Goal: Check status: Check status

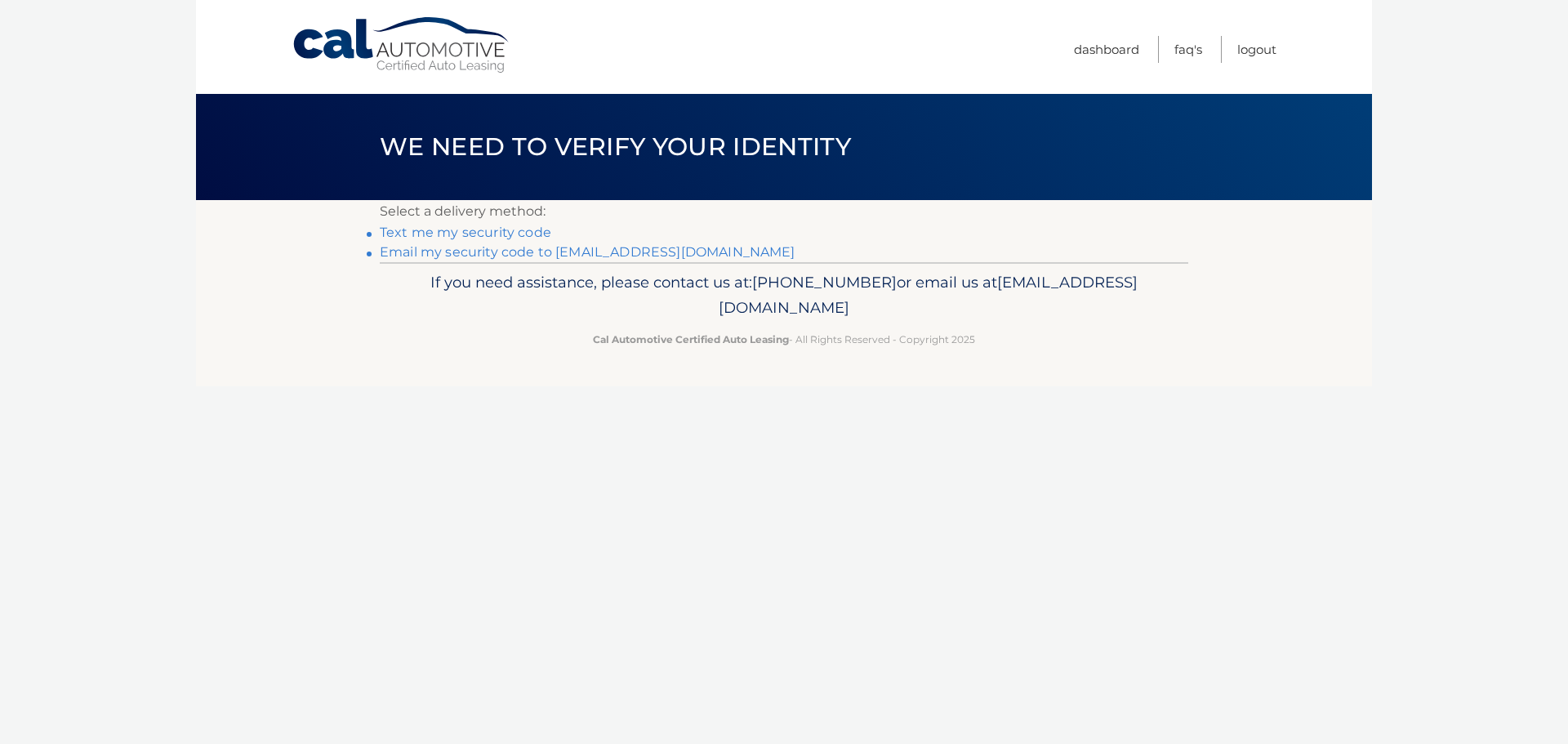
click at [461, 254] on link "Email my security code to m*********@calautomotive.com" at bounding box center [588, 252] width 415 height 16
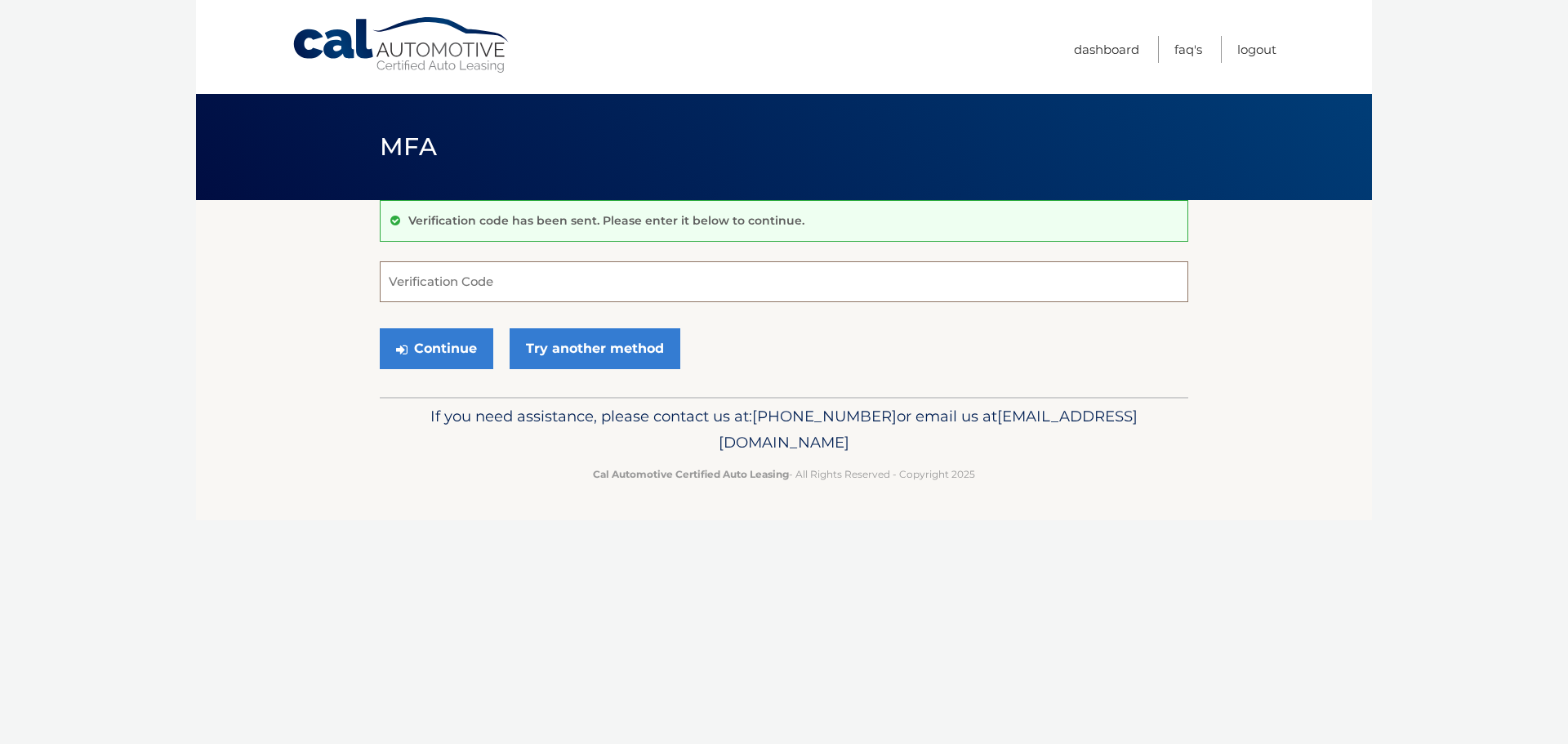
click at [415, 281] on input "Verification Code" at bounding box center [784, 281] width 808 height 40
type input "105224"
click at [380, 329] on button "Continue" at bounding box center [436, 348] width 113 height 40
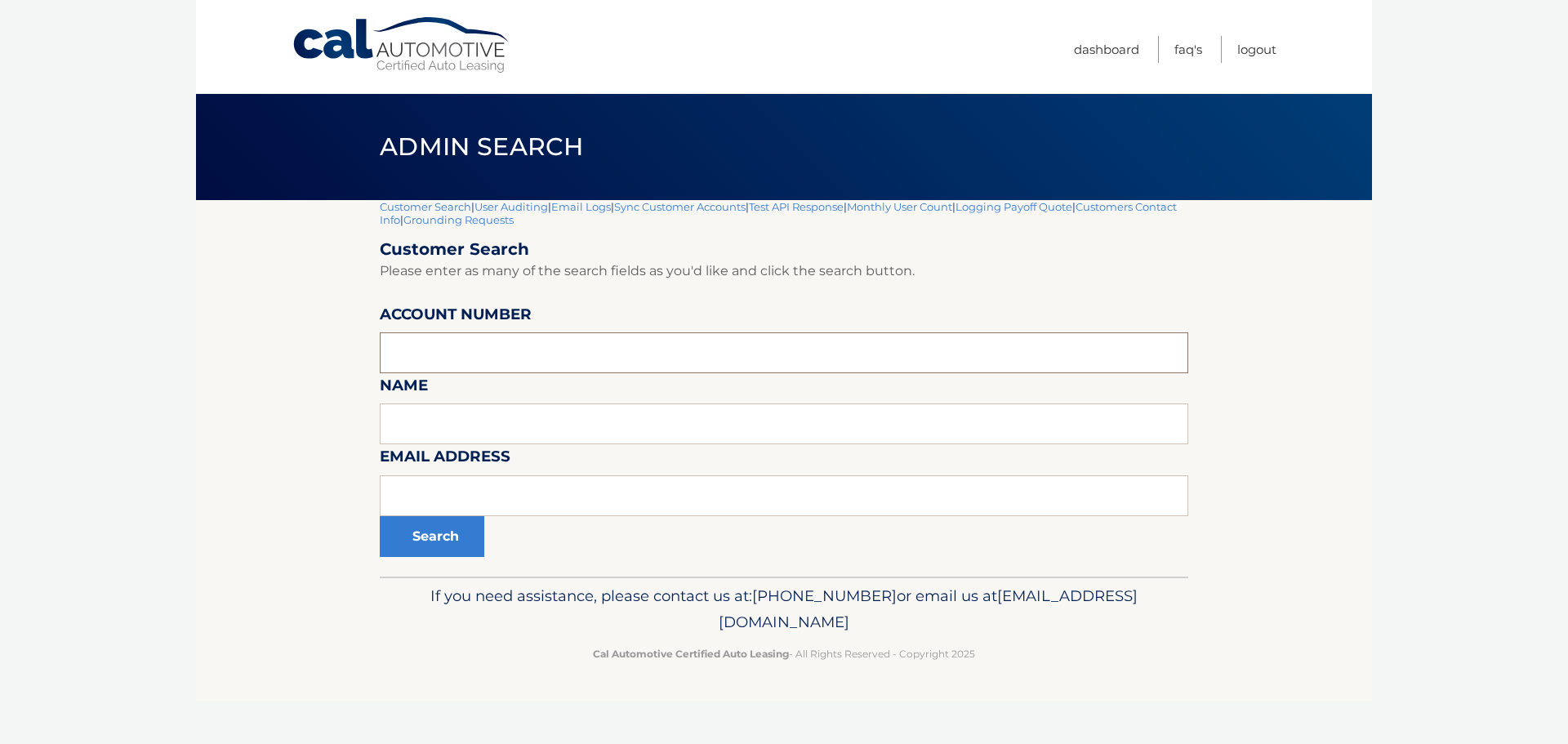
drag, startPoint x: 416, startPoint y: 351, endPoint x: 428, endPoint y: 351, distance: 12.0
click at [418, 351] on input "text" at bounding box center [784, 352] width 808 height 40
type input "44455981909"
click at [380, 516] on button "Search" at bounding box center [432, 535] width 104 height 40
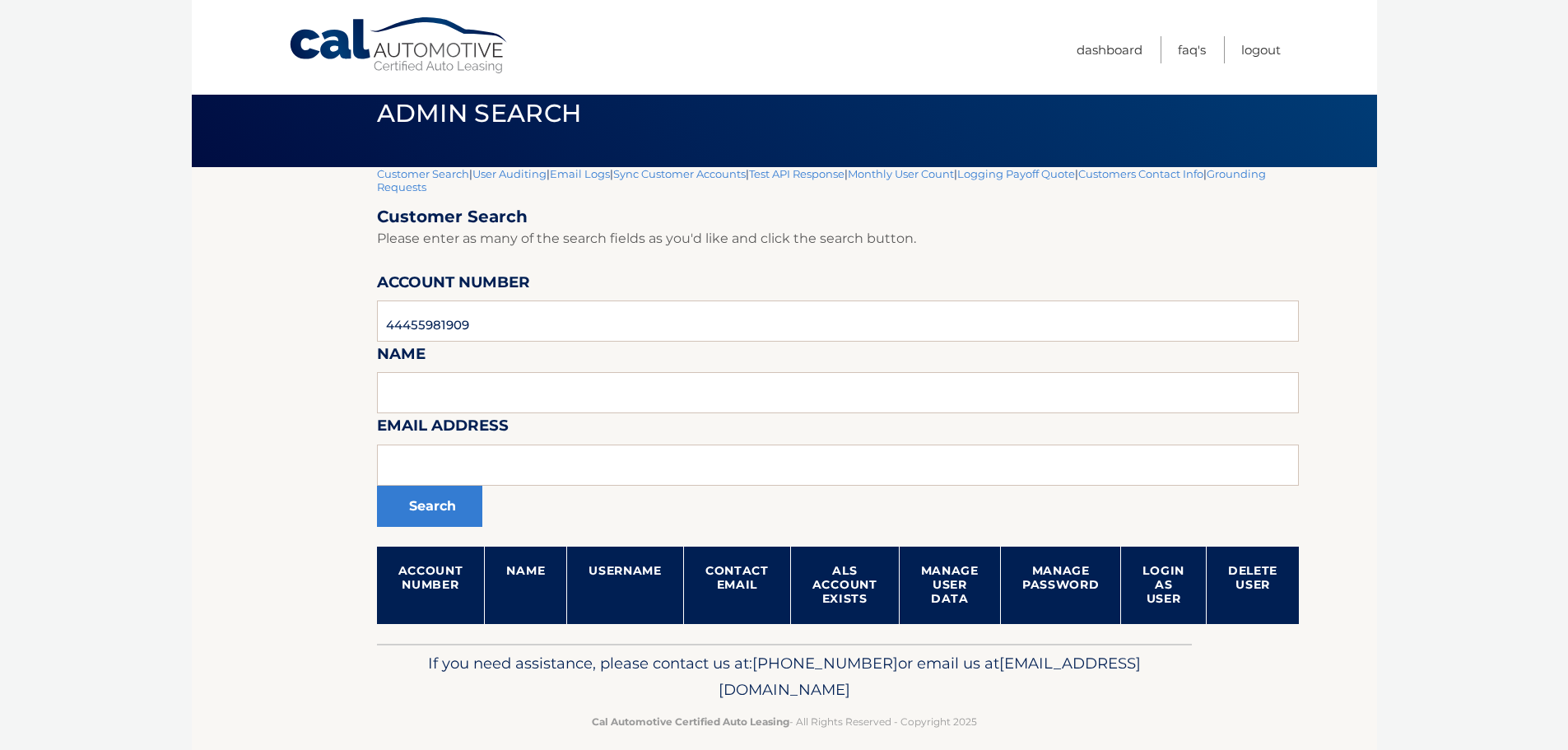
scroll to position [53, 0]
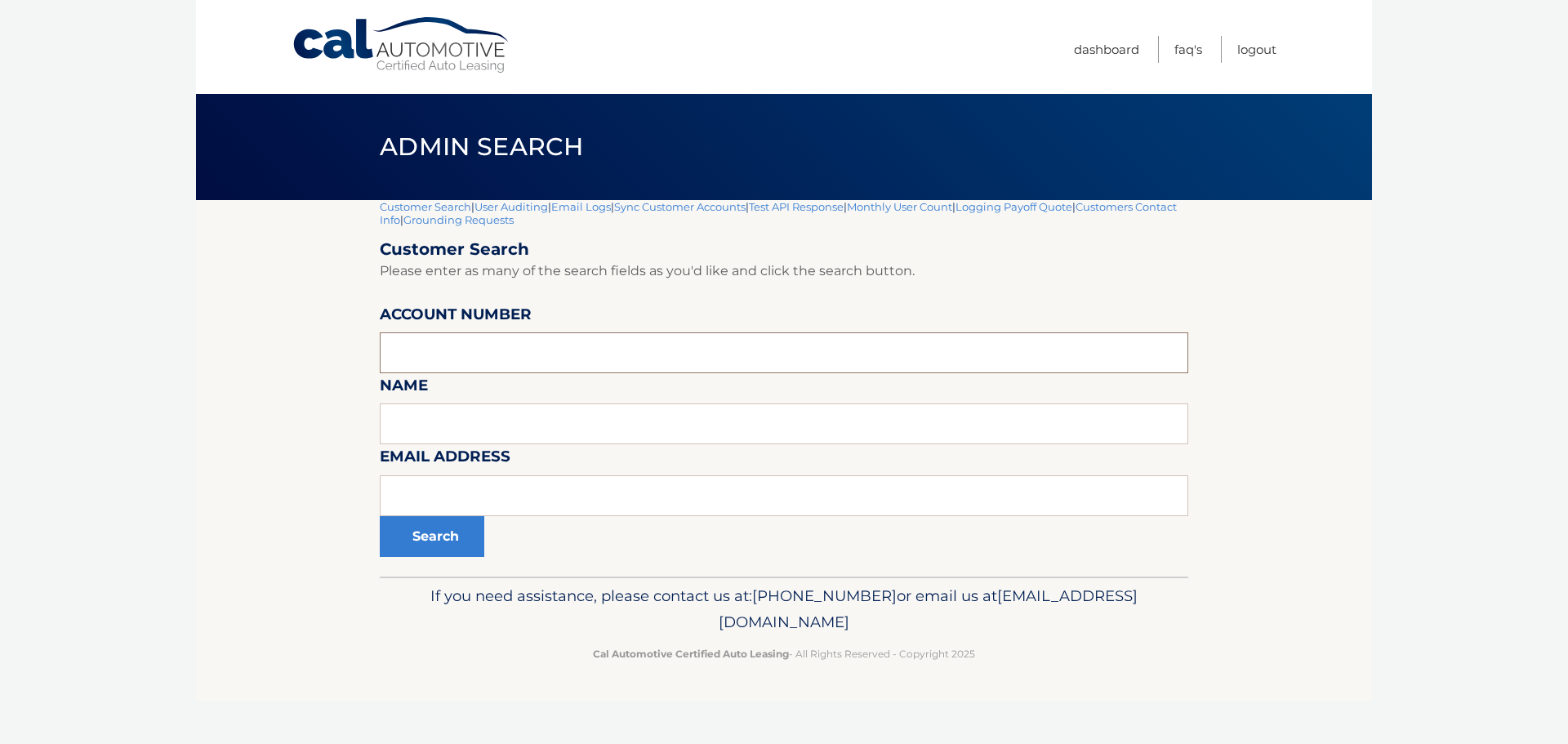
click at [431, 356] on input "text" at bounding box center [784, 352] width 808 height 40
type input "44455981909"
click at [380, 516] on button "Search" at bounding box center [432, 535] width 104 height 40
click at [438, 538] on button "Search" at bounding box center [432, 535] width 104 height 40
